Goal: Task Accomplishment & Management: Complete application form

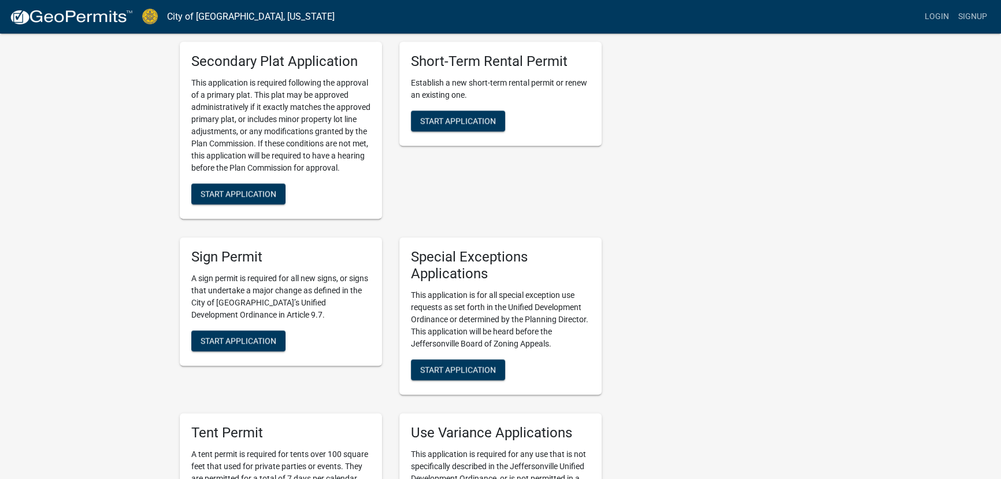
scroll to position [1891, 0]
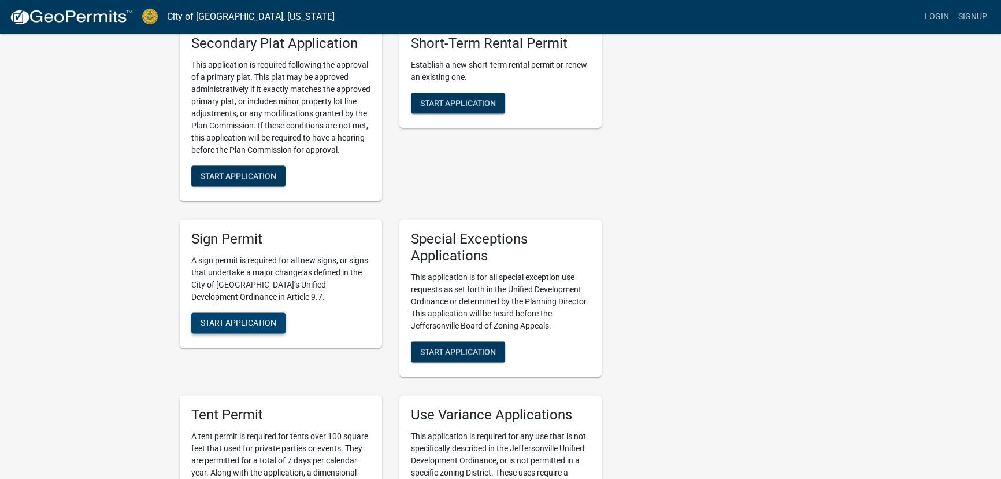
click at [243, 317] on span "Start Application" at bounding box center [239, 321] width 76 height 9
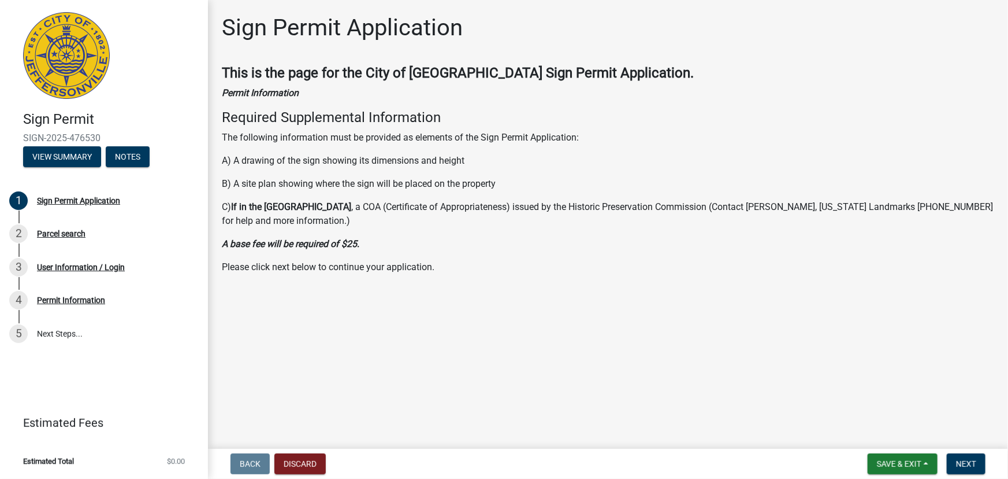
drag, startPoint x: 225, startPoint y: 163, endPoint x: 485, endPoint y: 254, distance: 275.1
click at [485, 254] on div "This is the page for the City of [GEOGRAPHIC_DATA] Sign Permit Application. Per…" at bounding box center [608, 169] width 773 height 209
drag, startPoint x: 468, startPoint y: 255, endPoint x: 270, endPoint y: 126, distance: 236.4
click at [270, 126] on div "This is the page for the City of [GEOGRAPHIC_DATA] Sign Permit Application. Per…" at bounding box center [608, 169] width 773 height 209
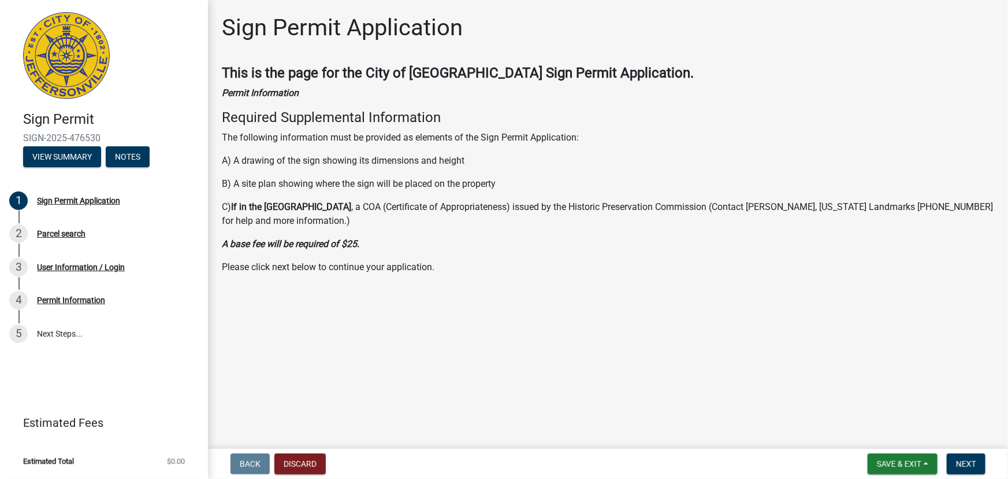
click at [264, 125] on h4 "Required Supplemental Information" at bounding box center [608, 117] width 773 height 17
drag, startPoint x: 458, startPoint y: 262, endPoint x: 282, endPoint y: 127, distance: 222.5
click at [282, 127] on div "This is the page for the City of [GEOGRAPHIC_DATA] Sign Permit Application. Per…" at bounding box center [608, 169] width 773 height 209
click at [485, 258] on div "This is the page for the City of [GEOGRAPHIC_DATA] Sign Permit Application. Per…" at bounding box center [608, 169] width 773 height 209
drag, startPoint x: 231, startPoint y: 164, endPoint x: 484, endPoint y: 273, distance: 276.5
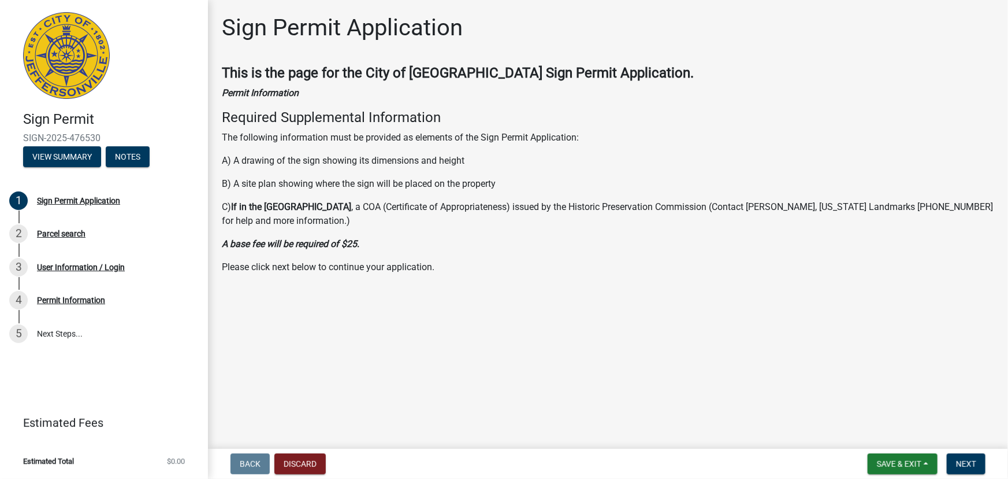
click at [484, 273] on wm-data-entity-input "This is the page for the City of [GEOGRAPHIC_DATA] Sign Permit Application. Per…" at bounding box center [608, 174] width 773 height 218
click at [483, 253] on div "This is the page for the City of [GEOGRAPHIC_DATA] Sign Permit Application. Per…" at bounding box center [608, 169] width 773 height 209
drag, startPoint x: 480, startPoint y: 253, endPoint x: 223, endPoint y: 128, distance: 285.9
click at [223, 128] on div "This is the page for the City of [GEOGRAPHIC_DATA] Sign Permit Application. Per…" at bounding box center [608, 169] width 773 height 209
click at [513, 218] on p "C) If in the Historic District , a COA (Certificate of Appropriateness) issued …" at bounding box center [608, 214] width 773 height 28
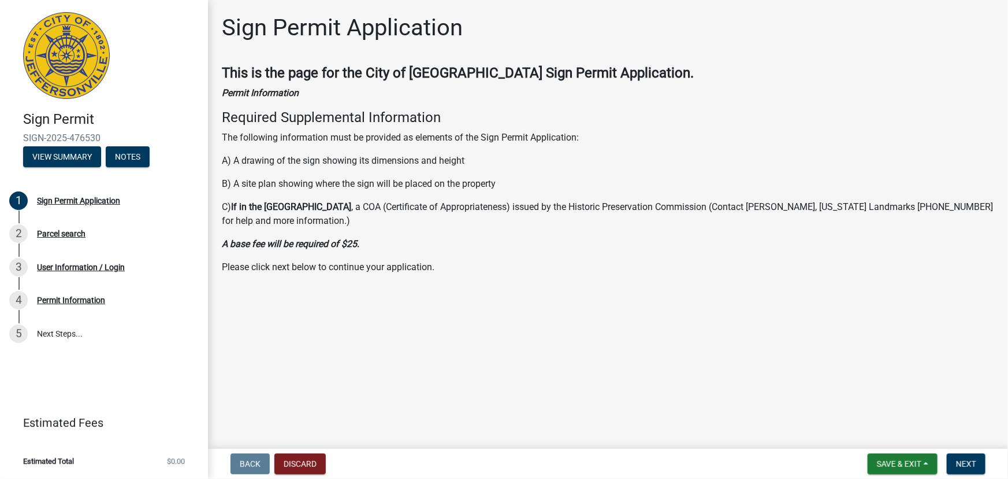
drag, startPoint x: 414, startPoint y: 213, endPoint x: 271, endPoint y: 98, distance: 183.3
click at [271, 98] on div "This is the page for the City of [GEOGRAPHIC_DATA] Sign Permit Application. Per…" at bounding box center [608, 169] width 773 height 209
click at [583, 267] on p "Please click next below to continue your application." at bounding box center [608, 267] width 773 height 14
